Goal: Information Seeking & Learning: Learn about a topic

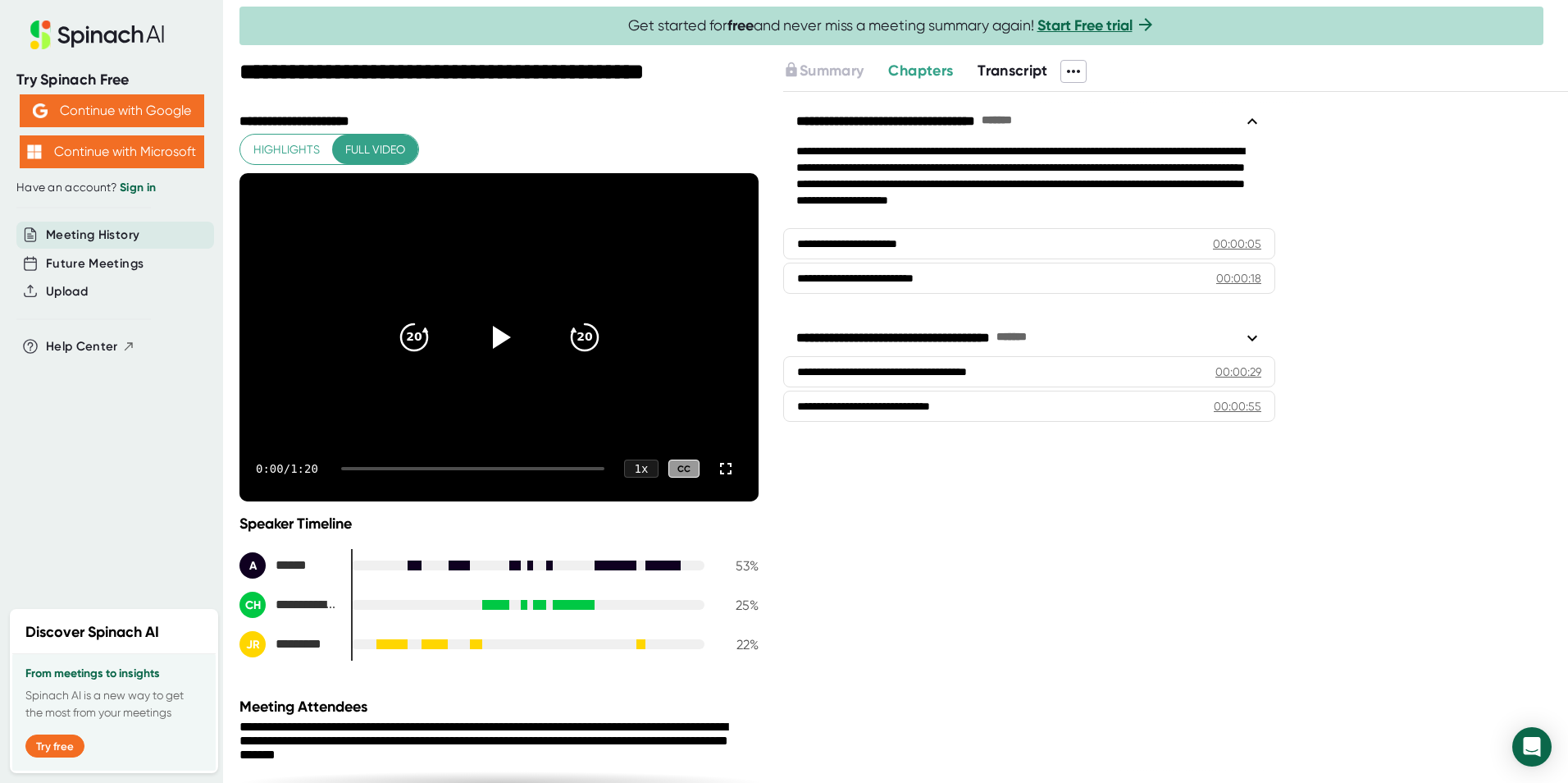
click at [614, 566] on div at bounding box center [615, 565] width 41 height 12
click at [559, 605] on div at bounding box center [574, 604] width 40 height 12
click at [377, 645] on div at bounding box center [392, 644] width 31 height 12
